Goal: Information Seeking & Learning: Learn about a topic

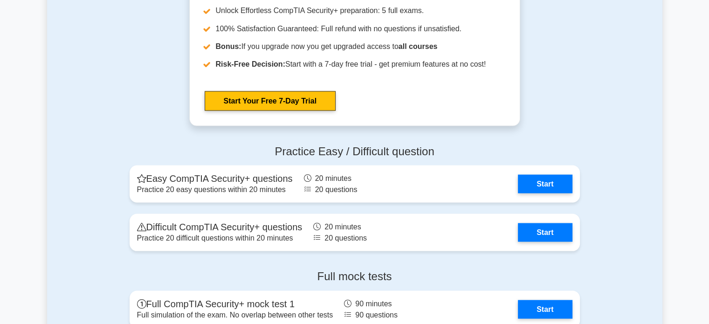
scroll to position [1863, 0]
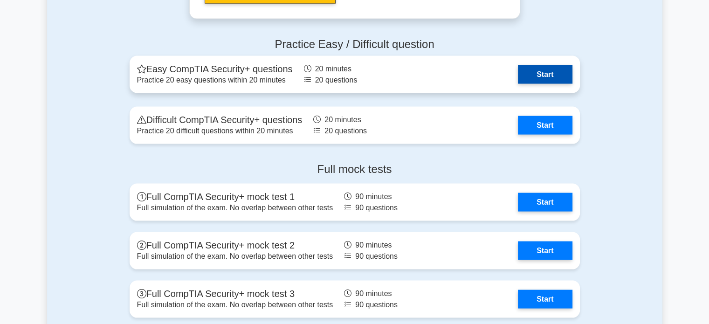
click at [533, 74] on link "Start" at bounding box center [545, 74] width 54 height 19
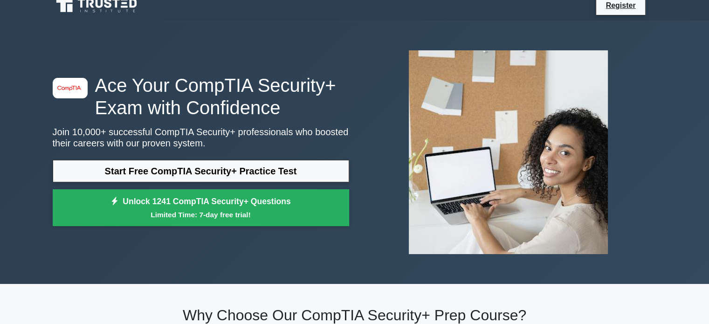
scroll to position [0, 0]
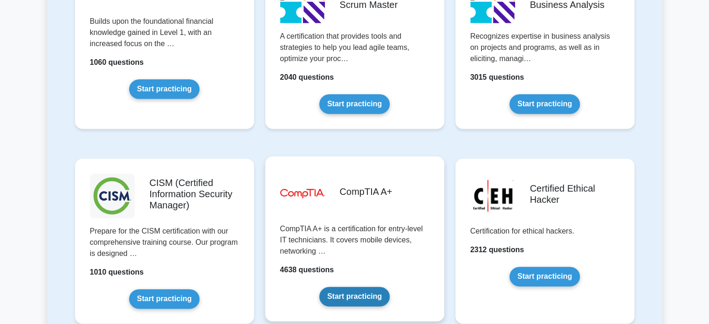
scroll to position [1304, 0]
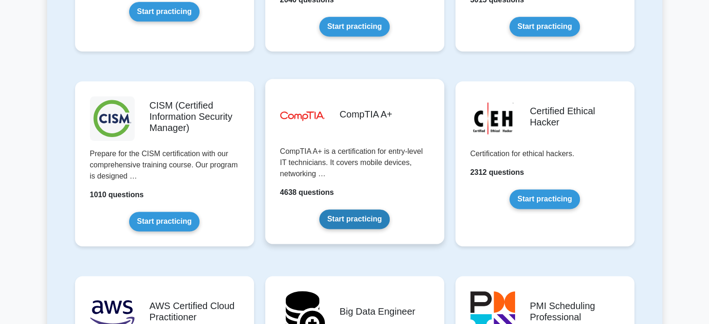
click at [353, 216] on link "Start practicing" at bounding box center [354, 219] width 70 height 20
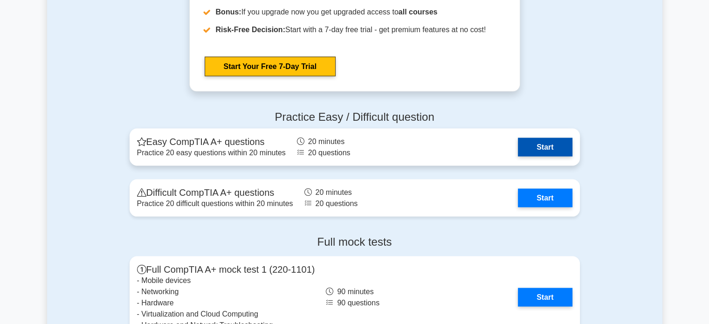
scroll to position [1863, 0]
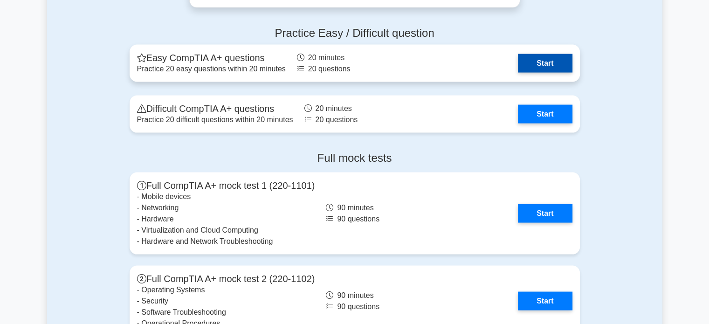
click at [532, 73] on link "Start" at bounding box center [545, 63] width 54 height 19
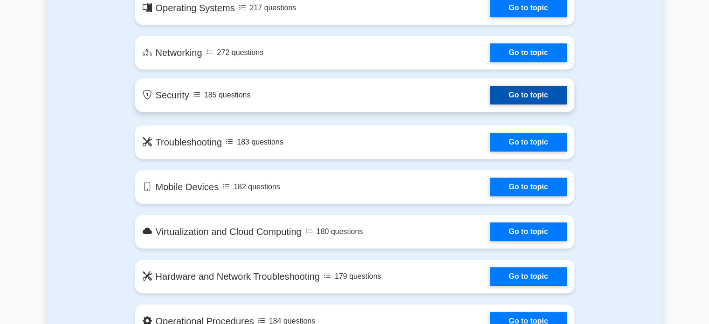
scroll to position [559, 0]
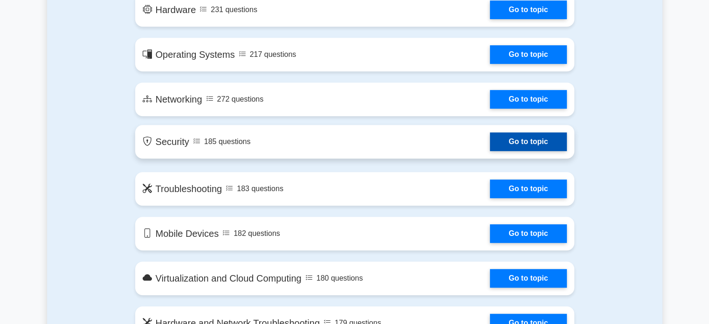
click at [513, 146] on link "Go to topic" at bounding box center [528, 141] width 76 height 19
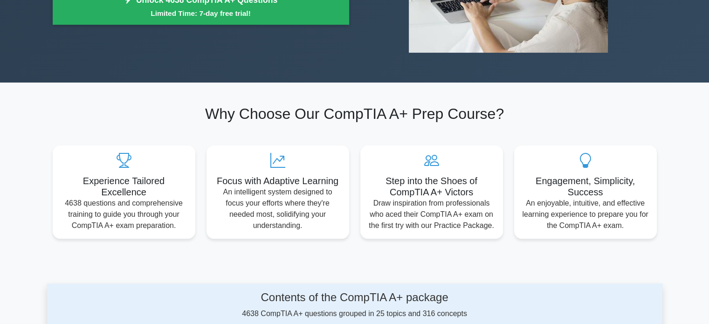
scroll to position [0, 0]
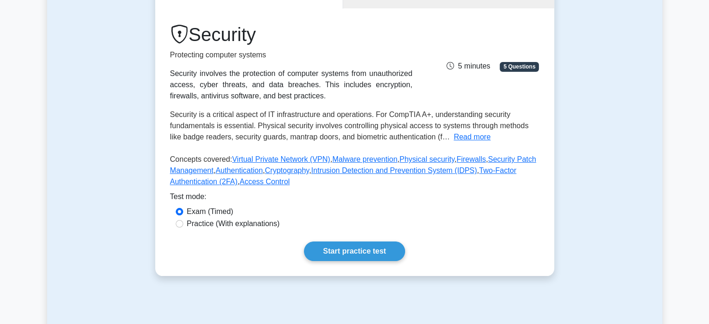
scroll to position [186, 0]
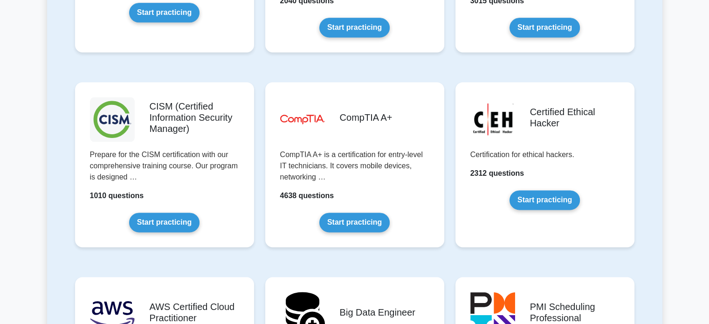
scroll to position [1304, 0]
